Goal: Transaction & Acquisition: Download file/media

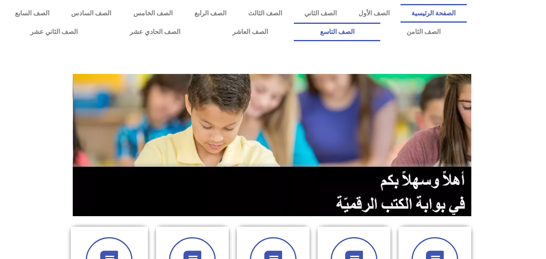
click at [294, 23] on link "الصف التاسع" at bounding box center [337, 32] width 86 height 19
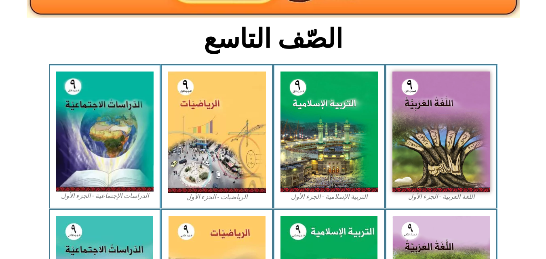
scroll to position [192, 0]
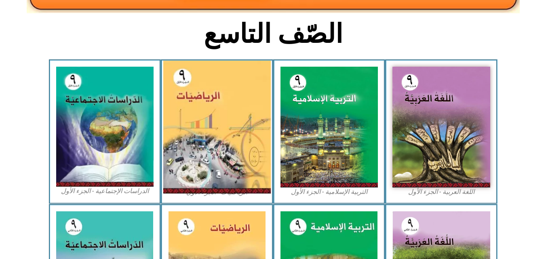
click at [213, 132] on img at bounding box center [216, 127] width 107 height 133
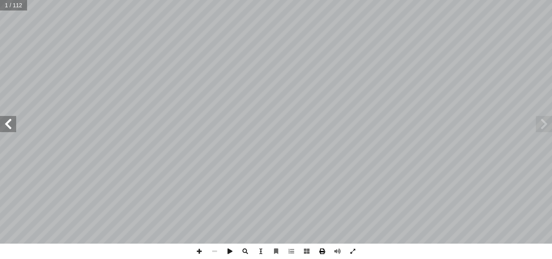
click at [325, 254] on span at bounding box center [321, 251] width 15 height 15
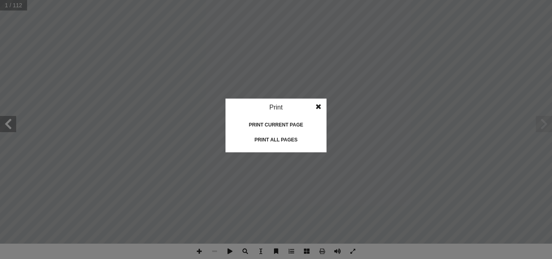
click at [283, 140] on div "Print all pages" at bounding box center [275, 139] width 81 height 13
